Goal: Entertainment & Leisure: Consume media (video, audio)

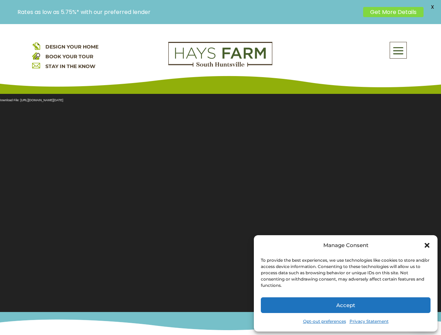
click at [220, 179] on section "Video Player Media error: Format(s) not supported or source(s) not found Downlo…" at bounding box center [220, 198] width 441 height 227
click at [398, 50] on span at bounding box center [398, 51] width 16 height 16
click at [220, 199] on section "Video Player Media error: Format(s) not supported or source(s) not found Downlo…" at bounding box center [220, 198] width 441 height 227
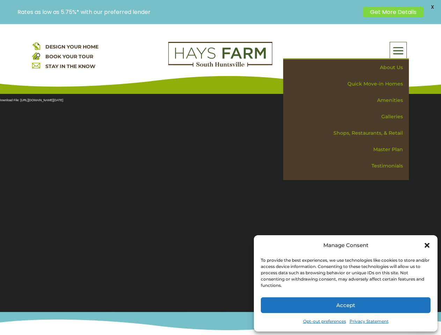
click at [220, 199] on section "Video Player Media error: Format(s) not supported or source(s) not found Downlo…" at bounding box center [220, 198] width 441 height 227
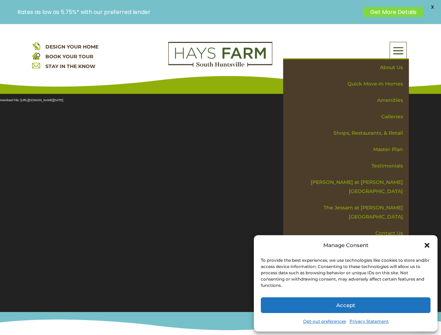
click at [432, 7] on span "X" at bounding box center [432, 7] width 10 height 10
